Goal: Navigation & Orientation: Find specific page/section

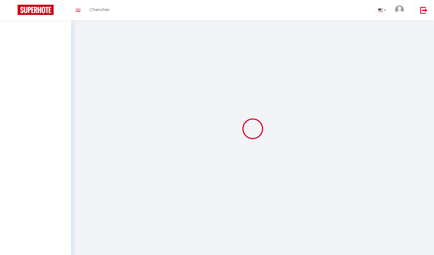
select select "not_cancelled"
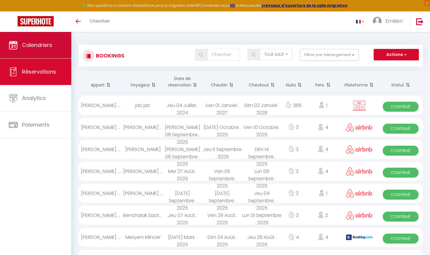
click at [36, 52] on link "Calendriers" at bounding box center [35, 45] width 71 height 26
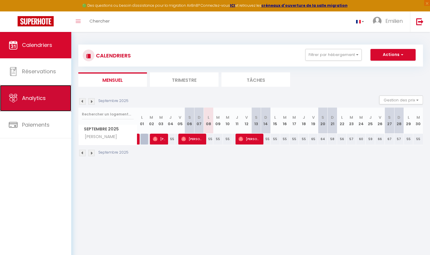
click at [39, 93] on link "Analytics" at bounding box center [35, 98] width 71 height 26
select select "2025"
select select "9"
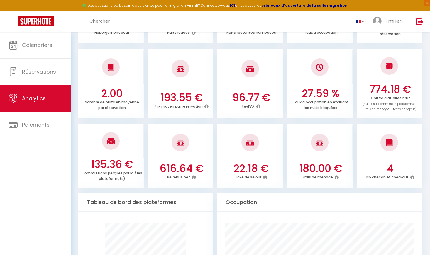
scroll to position [147, 0]
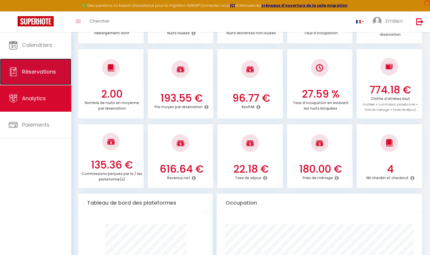
click at [38, 73] on span "Réservations" at bounding box center [39, 71] width 34 height 7
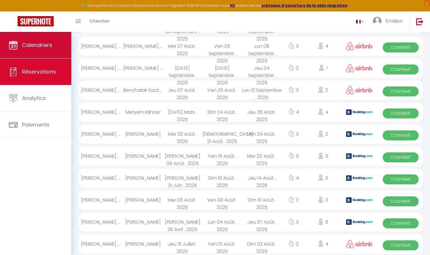
scroll to position [527, 0]
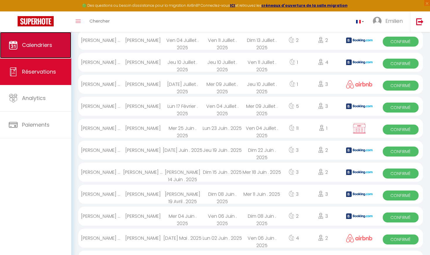
click at [29, 45] on span "Calendriers" at bounding box center [37, 44] width 30 height 7
